Goal: Navigation & Orientation: Find specific page/section

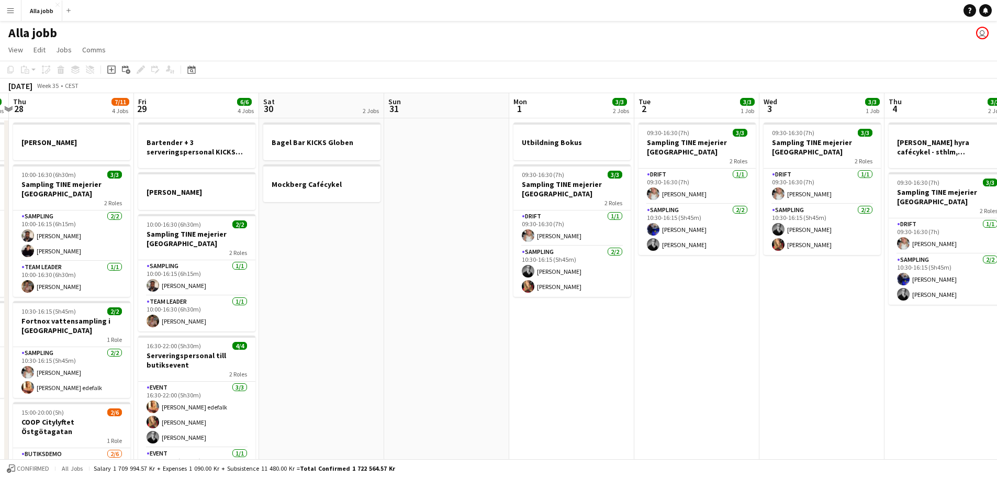
drag, startPoint x: 681, startPoint y: 275, endPoint x: 325, endPoint y: 291, distance: 356.3
click at [325, 291] on app-calendar-viewport "Mon 25 3 Jobs Tue 26 3/3 2 Jobs Wed 27 5/5 3 Jobs Thu 28 7/11 4 Jobs Fri 29 6/6…" at bounding box center [498, 336] width 997 height 486
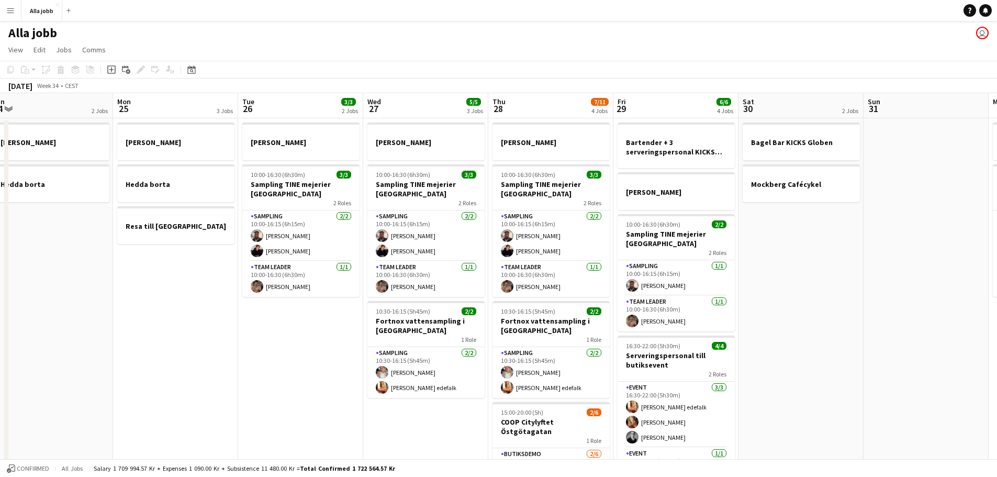
scroll to position [0, 262]
drag, startPoint x: 214, startPoint y: 281, endPoint x: 819, endPoint y: 313, distance: 606.0
click at [819, 313] on app-calendar-viewport "Fri 22 1 Job Sat 23 2/2 3 Jobs Sun 24 2 Jobs Mon 25 3 Jobs Tue 26 3/3 2 Jobs We…" at bounding box center [498, 336] width 997 height 486
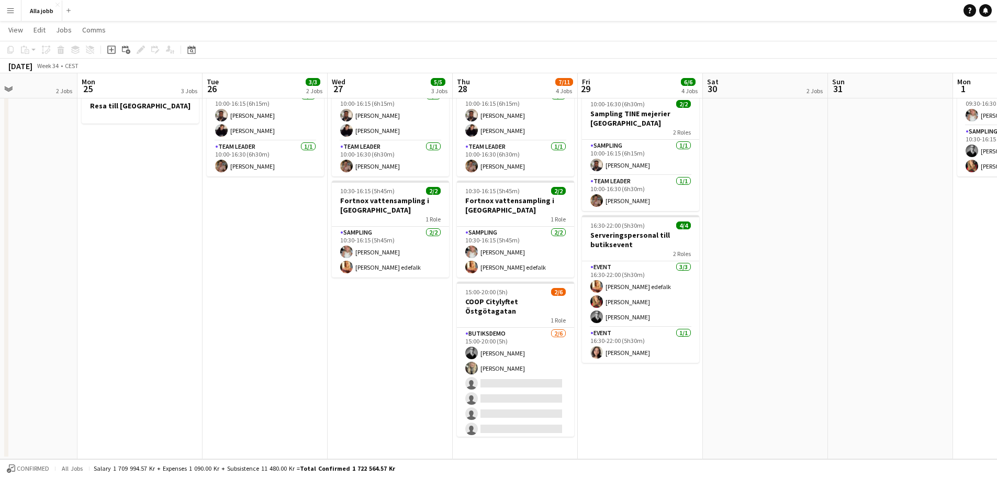
scroll to position [0, 309]
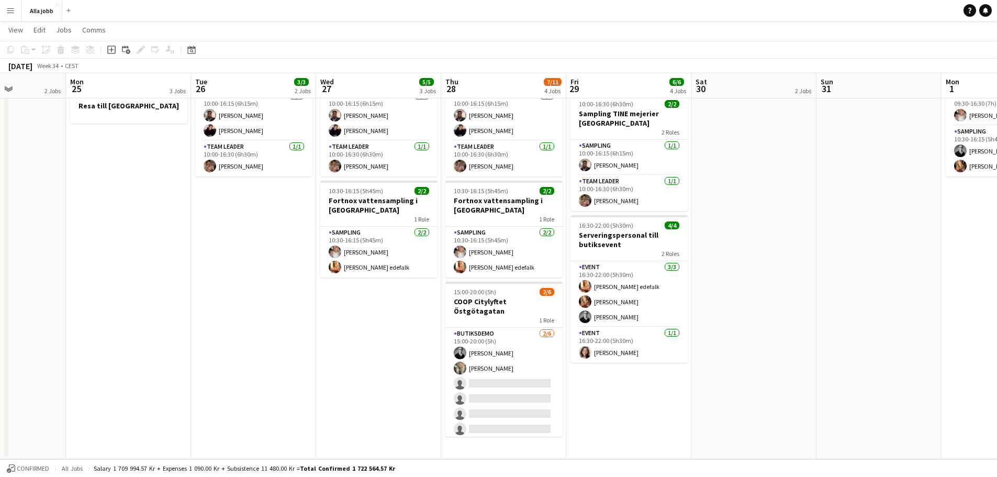
drag, startPoint x: 866, startPoint y: 257, endPoint x: 818, endPoint y: 267, distance: 49.2
click at [818, 267] on app-calendar-viewport "Fri 22 1 Job Sat 23 2/2 3 Jobs Sun 24 2 Jobs Mon 25 3 Jobs Tue 26 3/3 2 Jobs We…" at bounding box center [498, 190] width 997 height 538
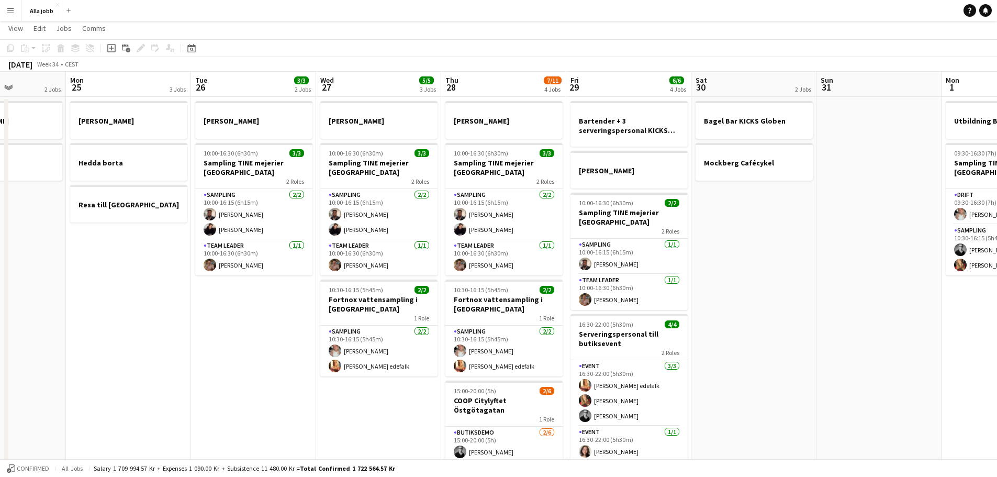
scroll to position [0, 0]
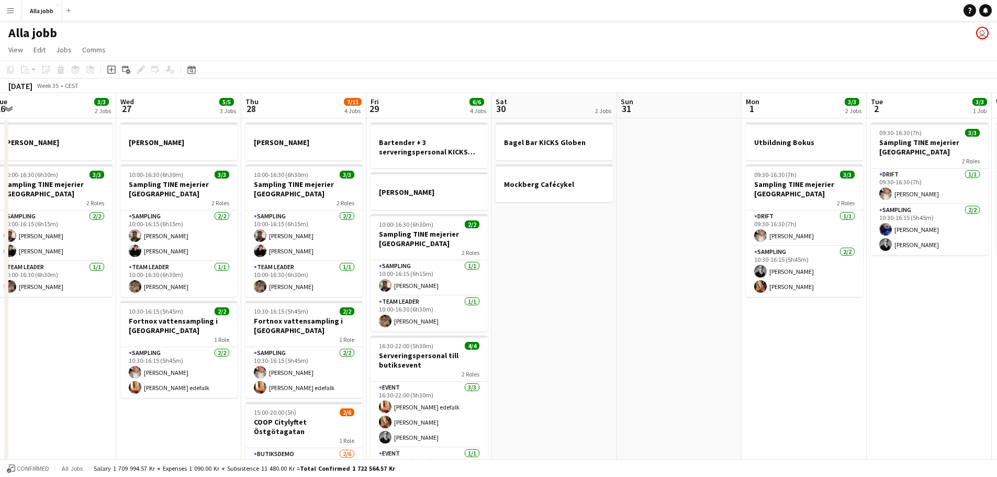
drag, startPoint x: 606, startPoint y: 287, endPoint x: 346, endPoint y: 263, distance: 260.7
click at [346, 263] on app-calendar-viewport "Sat 23 2/2 3 Jobs Sun 24 2 Jobs Mon 25 3 Jobs Tue 26 3/3 2 Jobs Wed 27 5/5 3 Jo…" at bounding box center [498, 336] width 997 height 486
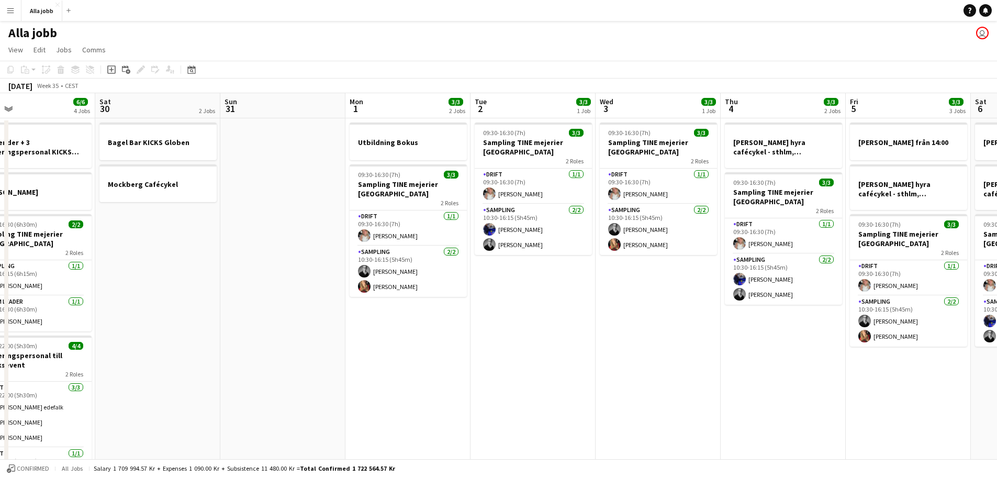
drag, startPoint x: 705, startPoint y: 278, endPoint x: 391, endPoint y: 272, distance: 314.7
click at [391, 272] on app-calendar-viewport "Tue 26 3/3 2 Jobs Wed 27 5/5 3 Jobs Thu 28 7/11 4 Jobs Fri 29 6/6 4 Jobs Sat 30…" at bounding box center [498, 336] width 997 height 486
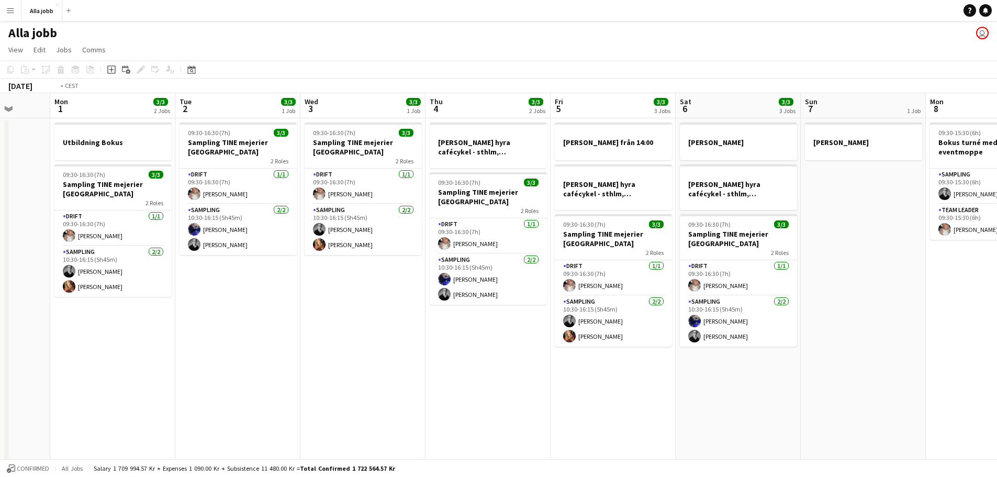
drag, startPoint x: 968, startPoint y: 309, endPoint x: 277, endPoint y: 280, distance: 691.6
click at [281, 281] on app-calendar-viewport "Thu 28 7/11 4 Jobs Fri 29 6/6 4 Jobs Sat 30 2 Jobs Sun 31 Mon 1 3/3 2 Jobs Tue …" at bounding box center [498, 336] width 997 height 486
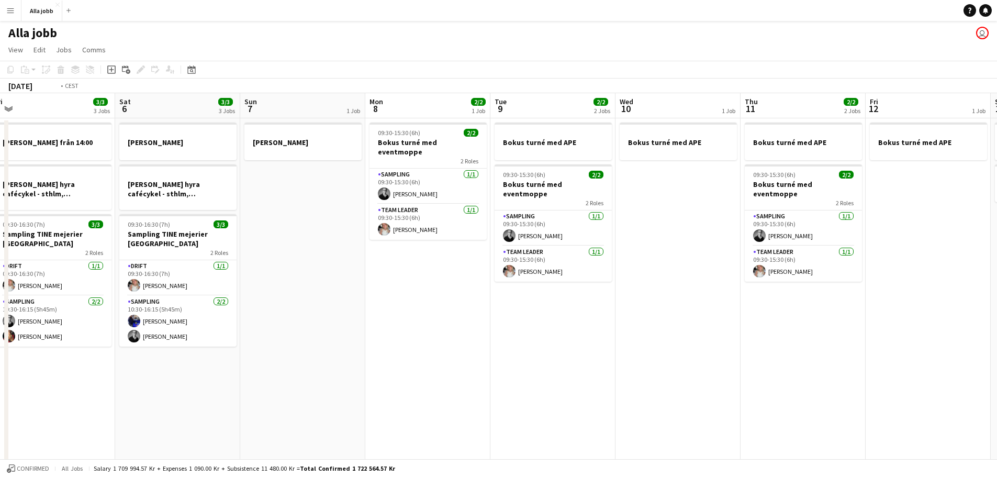
drag, startPoint x: 624, startPoint y: 280, endPoint x: 231, endPoint y: 256, distance: 393.9
click at [231, 256] on app-calendar-viewport "Tue 2 3/3 1 Job Wed 3 3/3 1 Job Thu 4 3/3 2 Jobs Fri 5 3/3 3 Jobs Sat 6 3/3 3 J…" at bounding box center [498, 336] width 997 height 486
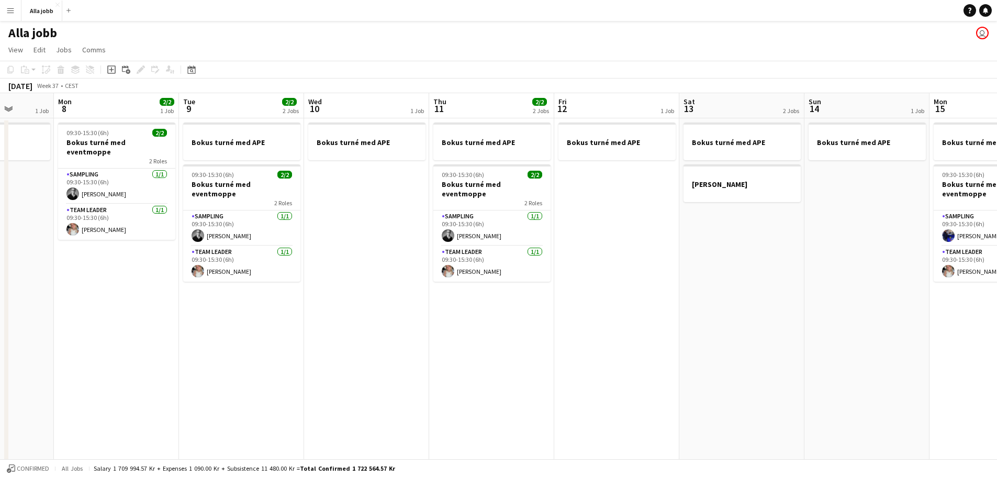
drag, startPoint x: 711, startPoint y: 274, endPoint x: 299, endPoint y: 267, distance: 412.5
click at [304, 271] on app-calendar-viewport "Fri 5 3/3 3 Jobs Sat 6 3/3 3 Jobs Sun 7 1 Job Mon 8 2/2 1 Job Tue 9 2/2 2 Jobs …" at bounding box center [498, 336] width 997 height 486
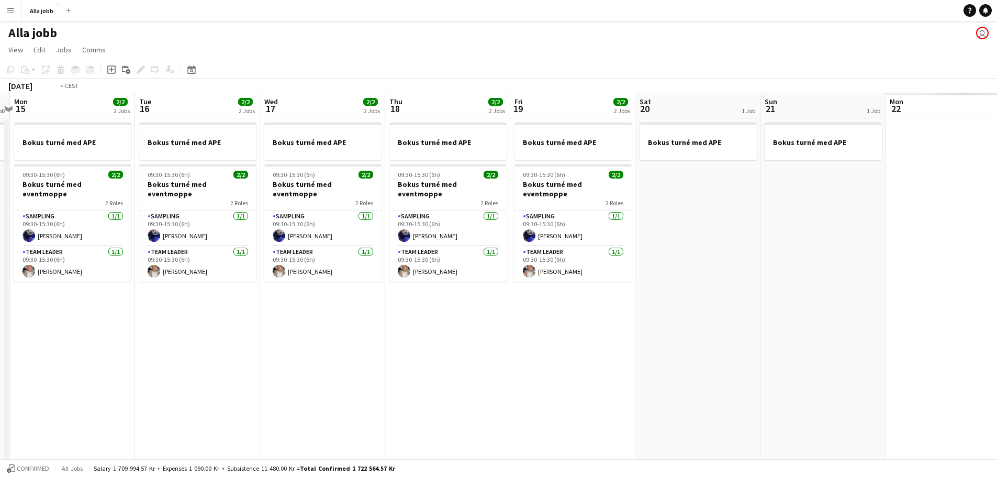
drag, startPoint x: 756, startPoint y: 303, endPoint x: 246, endPoint y: 267, distance: 511.6
click at [246, 267] on app-calendar-viewport "Fri 12 1 Job Sat 13 2 Jobs Sun 14 1 Job Mon 15 2/2 2 Jobs Tue 16 2/2 2 Jobs Wed…" at bounding box center [498, 336] width 997 height 486
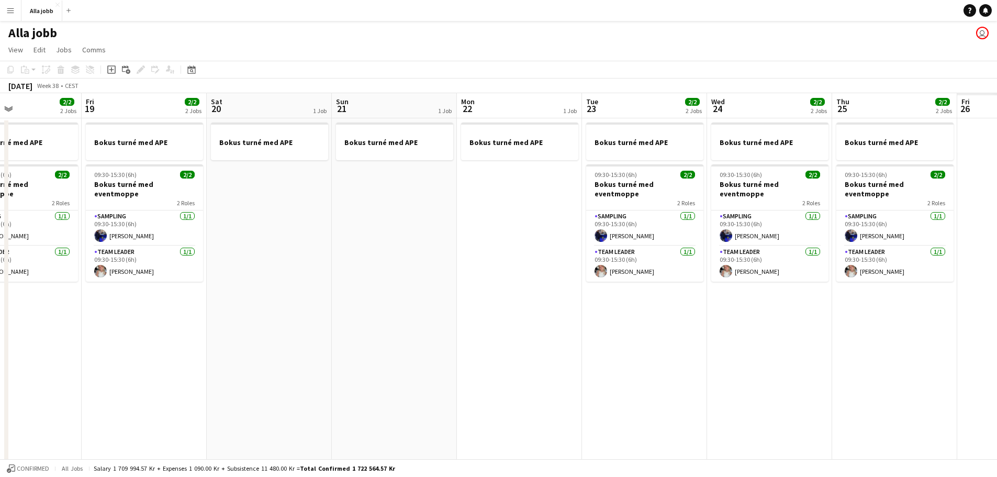
drag, startPoint x: 610, startPoint y: 294, endPoint x: 386, endPoint y: 297, distance: 224.1
click at [386, 297] on app-calendar-viewport "Mon 15 2/2 2 Jobs Tue 16 2/2 2 Jobs Wed 17 2/2 2 Jobs Thu 18 2/2 2 Jobs Fri 19 …" at bounding box center [498, 336] width 997 height 486
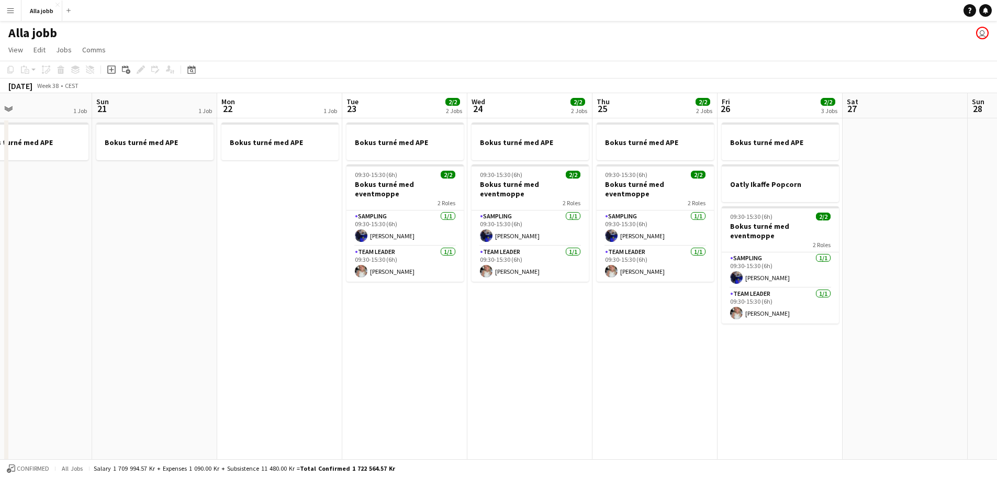
drag, startPoint x: 729, startPoint y: 305, endPoint x: 511, endPoint y: 303, distance: 217.8
click at [511, 303] on app-calendar-viewport "Wed 17 2/2 2 Jobs Thu 18 2/2 2 Jobs Fri 19 2/2 2 Jobs Sat 20 1 Job Sun 21 1 Job…" at bounding box center [498, 336] width 997 height 486
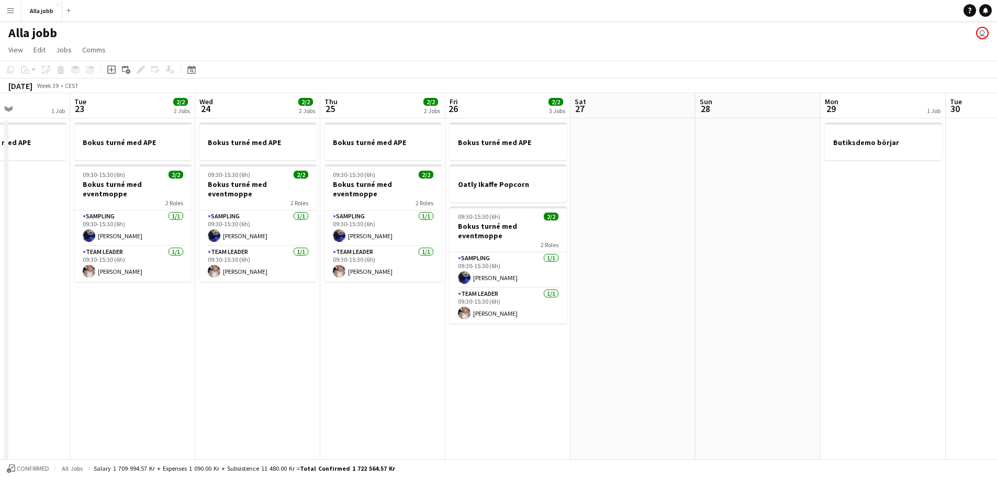
drag, startPoint x: 791, startPoint y: 330, endPoint x: 546, endPoint y: 326, distance: 245.0
click at [519, 321] on app-calendar-viewport "Sat 20 1 Job Sun 21 1 Job Mon 22 1 Job Tue 23 2/2 2 Jobs Wed 24 2/2 2 Jobs Thu …" at bounding box center [498, 336] width 997 height 486
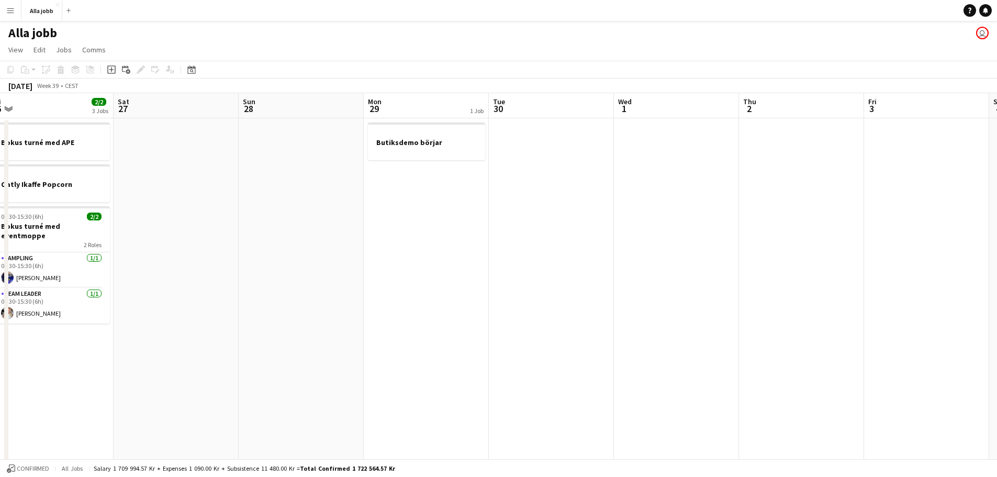
drag, startPoint x: 824, startPoint y: 349, endPoint x: 577, endPoint y: 319, distance: 249.3
click at [422, 319] on app-calendar-viewport "Tue 23 2/2 2 Jobs Wed 24 2/2 2 Jobs Thu 25 2/2 2 Jobs Fri 26 2/2 3 Jobs Sat 27 …" at bounding box center [498, 336] width 997 height 486
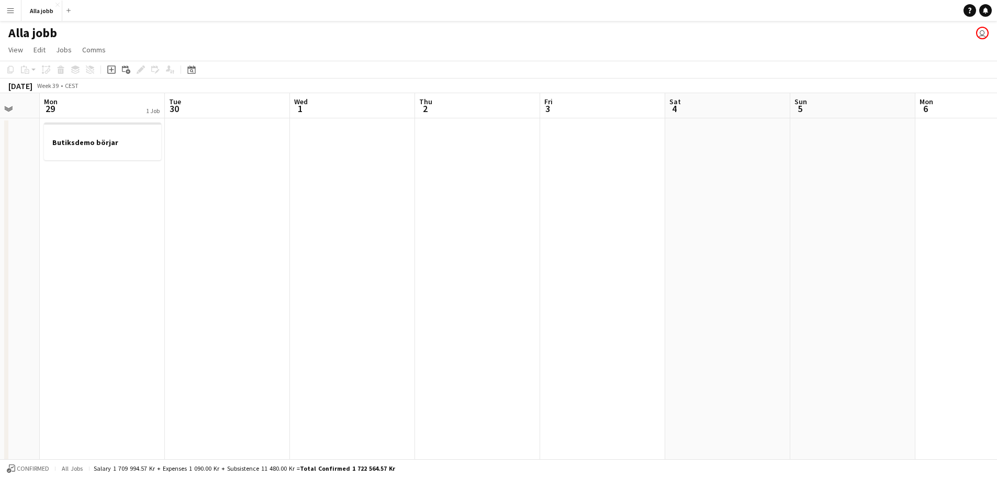
drag, startPoint x: 751, startPoint y: 331, endPoint x: 373, endPoint y: 310, distance: 379.0
click at [373, 310] on app-calendar-viewport "Fri 26 2/2 3 Jobs Sat 27 Sun 28 Mon 29 1 Job Tue 30 Wed 1 Thu 2 Fri 3 Sat 4 Sun…" at bounding box center [498, 336] width 997 height 486
drag, startPoint x: 695, startPoint y: 306, endPoint x: 309, endPoint y: 273, distance: 387.8
click at [309, 273] on app-calendar-viewport "Sun 28 Mon 29 1 Job Tue 30 Wed 1 Thu 2 Fri 3 Sat 4 Sun 5 Mon 6 Tue 7 Wed 8 Thu …" at bounding box center [498, 336] width 997 height 486
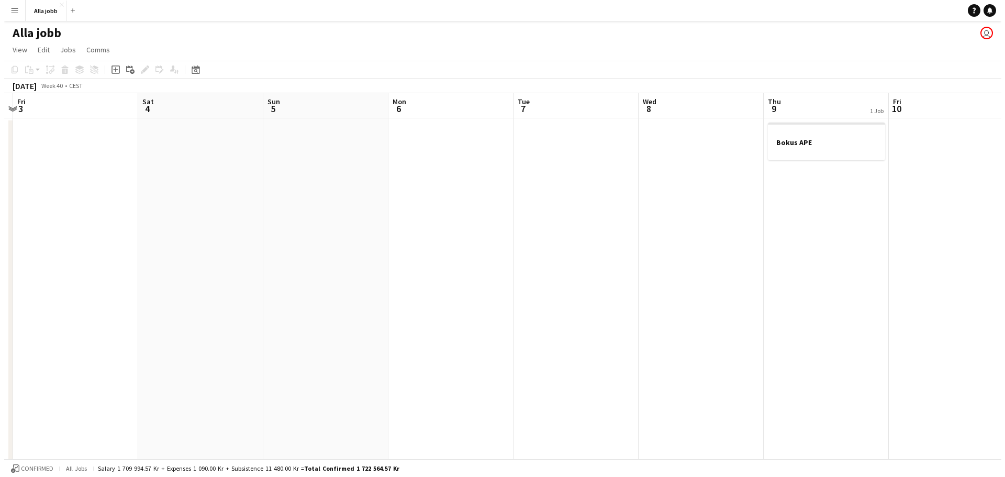
scroll to position [0, 413]
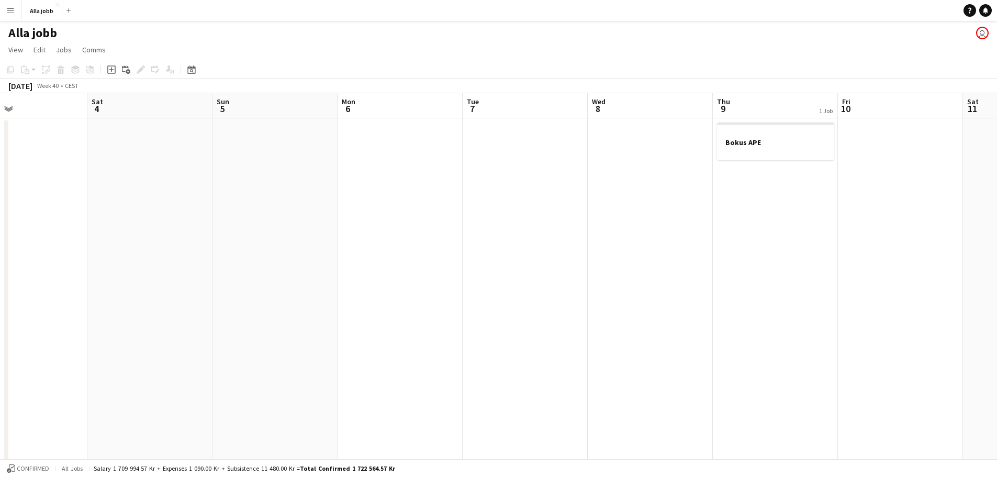
drag, startPoint x: 697, startPoint y: 281, endPoint x: 344, endPoint y: 251, distance: 353.5
click at [344, 251] on app-calendar-viewport "Tue 30 Wed 1 Thu 2 Fri 3 Sat 4 Sun 5 Mon 6 Tue 7 Wed 8 Thu 9 1 Job Fri 10 Sat 1…" at bounding box center [498, 336] width 997 height 486
click at [40, 9] on button "Alla jobb Close" at bounding box center [41, 11] width 41 height 20
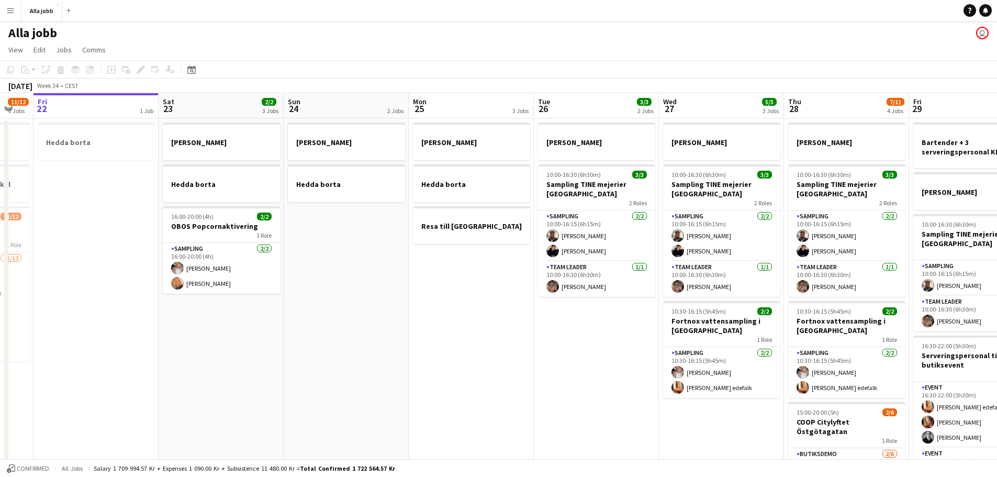
scroll to position [0, 340]
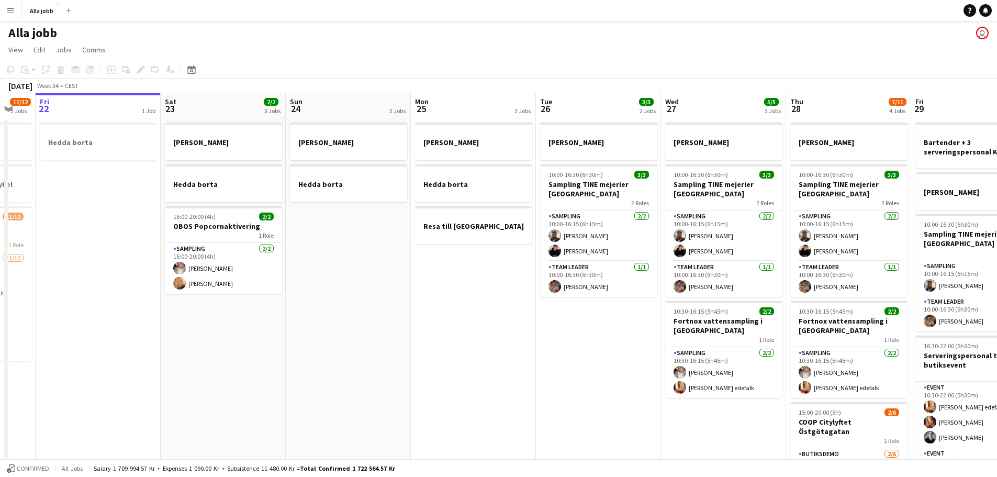
drag, startPoint x: 454, startPoint y: 253, endPoint x: 364, endPoint y: 232, distance: 91.9
click at [364, 232] on app-calendar-viewport "Tue 19 1 Job Wed 20 1 Job Thu 21 11/12 3 Jobs Fri 22 1 Job Sat 23 2/2 3 Jobs Su…" at bounding box center [498, 336] width 997 height 486
click at [430, 230] on app-calendar-viewport "Tue 19 1 Job Wed 20 1 Job Thu 21 11/12 3 Jobs Fri 22 1 Job Sat 23 2/2 3 Jobs Su…" at bounding box center [498, 336] width 997 height 486
click at [436, 284] on app-calendar-viewport "Tue 19 1 Job Wed 20 1 Job Thu 21 11/12 3 Jobs Fri 22 1 Job Sat 23 2/2 3 Jobs Su…" at bounding box center [498, 336] width 997 height 486
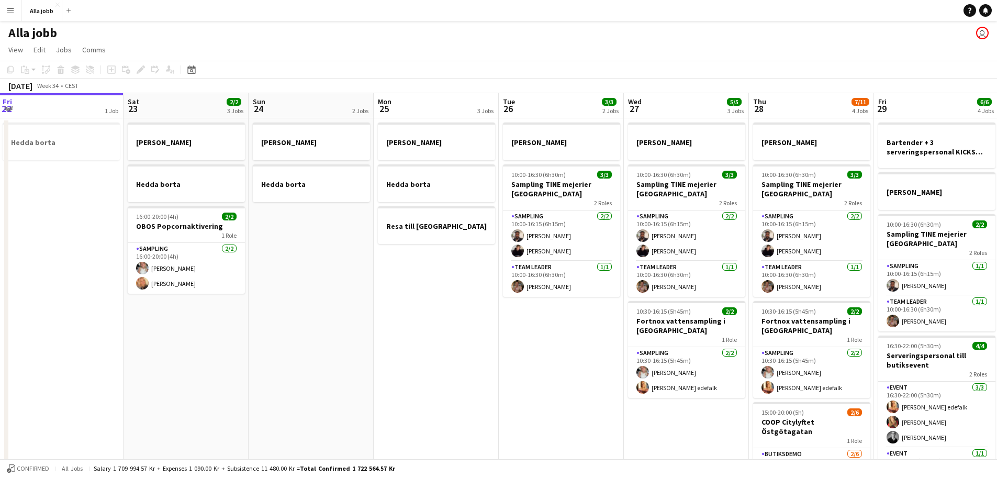
drag, startPoint x: 477, startPoint y: 296, endPoint x: 406, endPoint y: 292, distance: 70.8
click at [406, 293] on app-calendar-viewport "Tue 19 1 Job Wed 20 1 Job Thu 21 11/12 3 Jobs Fri 22 1 Job Sat 23 2/2 3 Jobs Su…" at bounding box center [498, 336] width 997 height 486
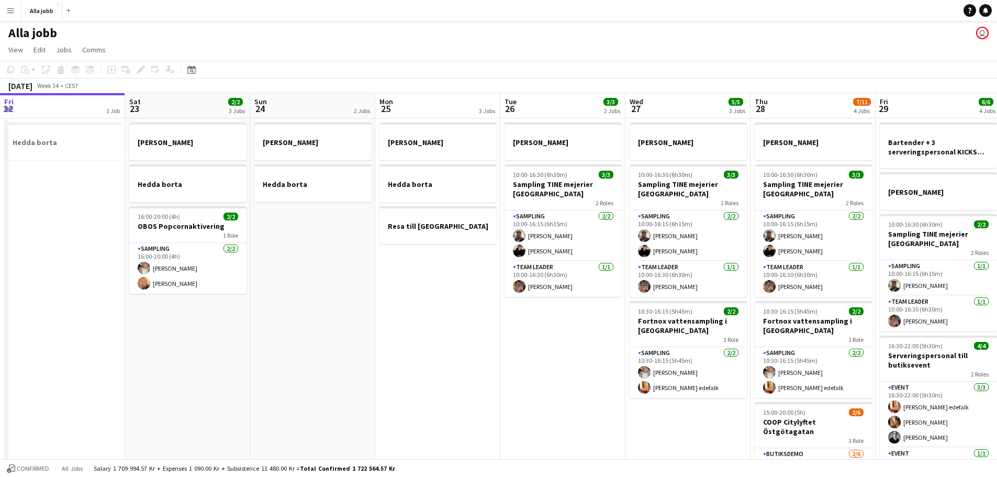
scroll to position [0, 374]
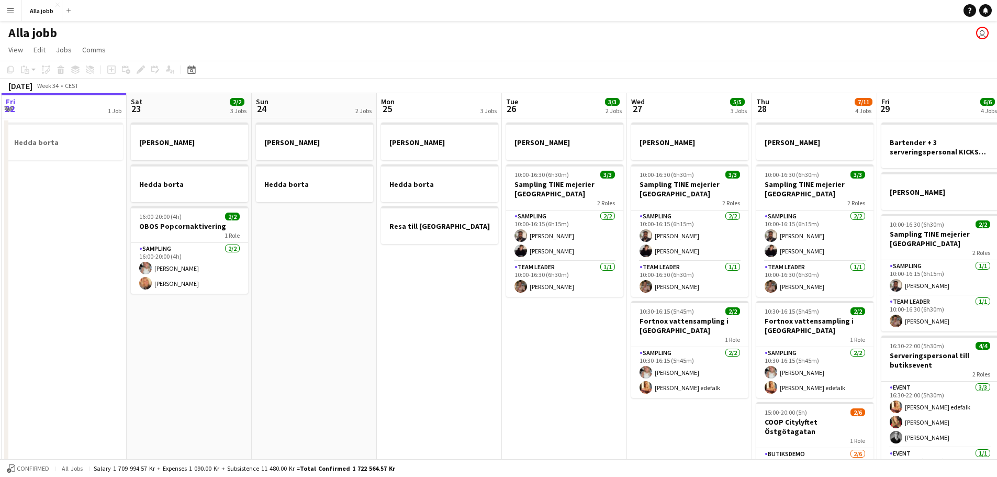
click at [399, 280] on app-calendar-viewport "Tue 19 1 Job Wed 20 1 Job Thu 21 11/12 3 Jobs Fri 22 1 Job Sat 23 2/2 3 Jobs Su…" at bounding box center [498, 336] width 997 height 486
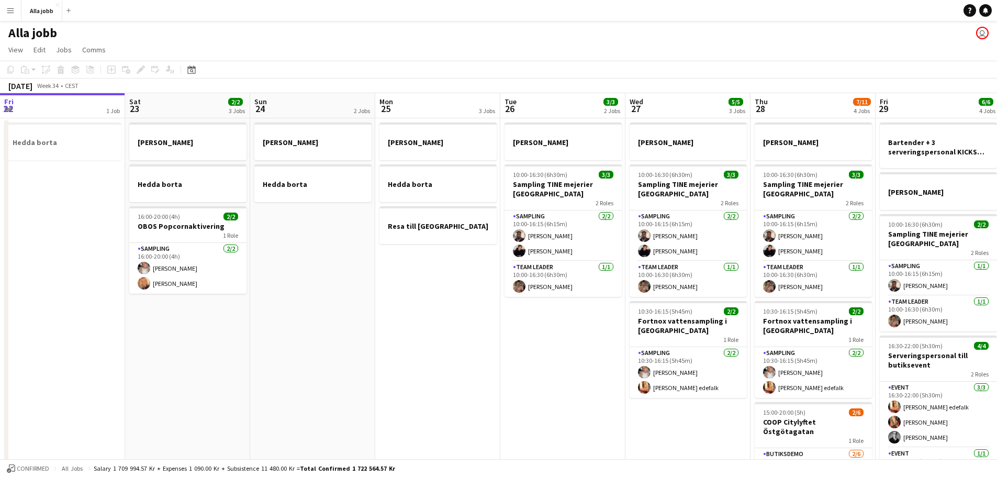
scroll to position [0, 375]
click at [718, 432] on app-calendar-viewport "Tue 19 1 Job Wed 20 1 Job Thu 21 11/12 3 Jobs Fri 22 1 Job Sat 23 2/2 3 Jobs Su…" at bounding box center [498, 336] width 997 height 486
